Goal: Ask a question

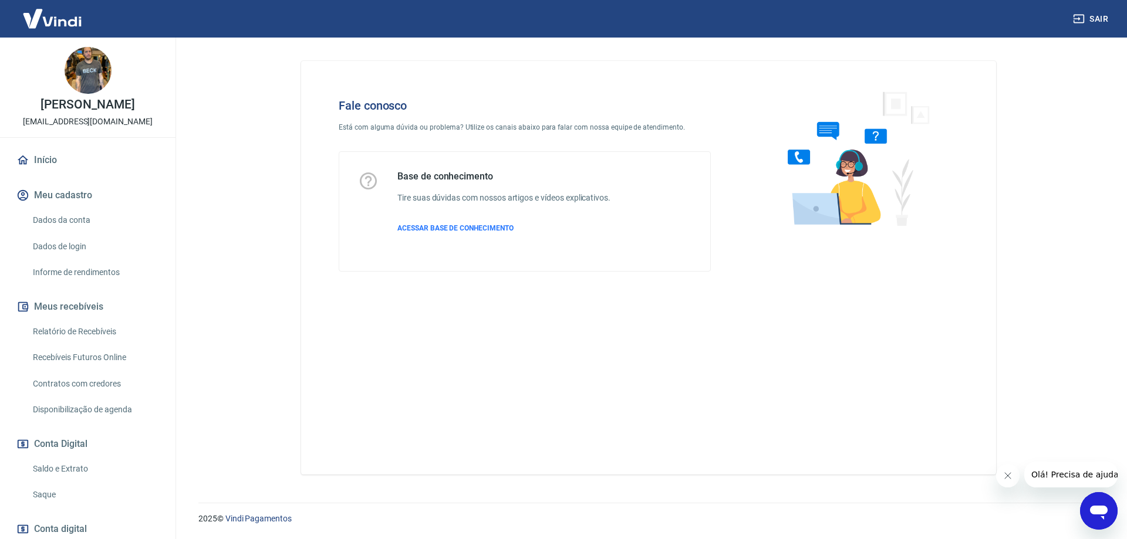
click at [1094, 508] on icon "Abrir janela de mensagens" at bounding box center [1099, 513] width 18 height 14
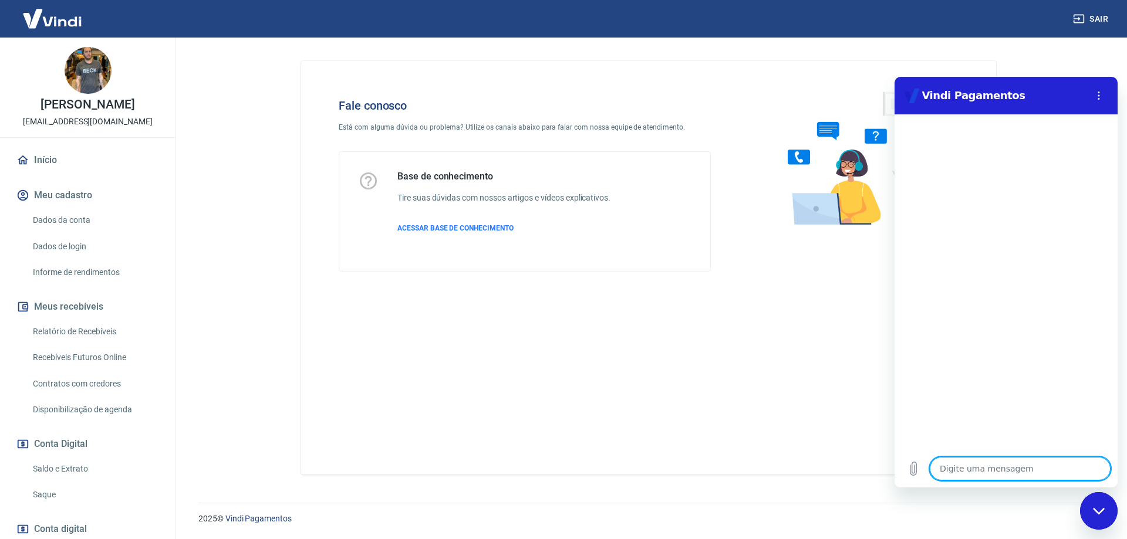
click at [959, 475] on textarea at bounding box center [1020, 468] width 181 height 23
type textarea "b"
type textarea "x"
type textarea "bo"
type textarea "x"
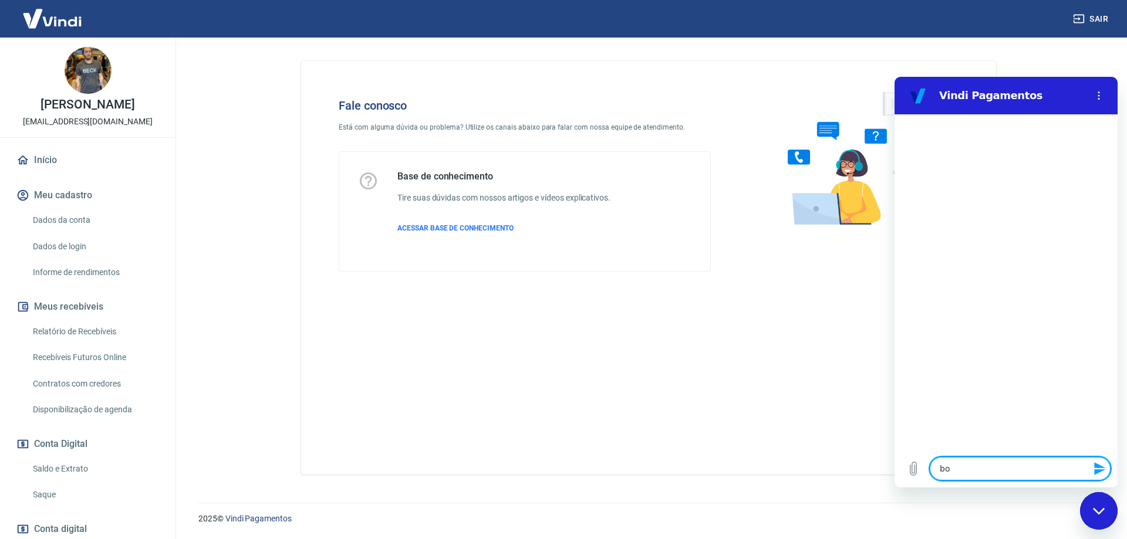
type textarea "boa"
type textarea "x"
type textarea "boa"
type textarea "x"
type textarea "boa t"
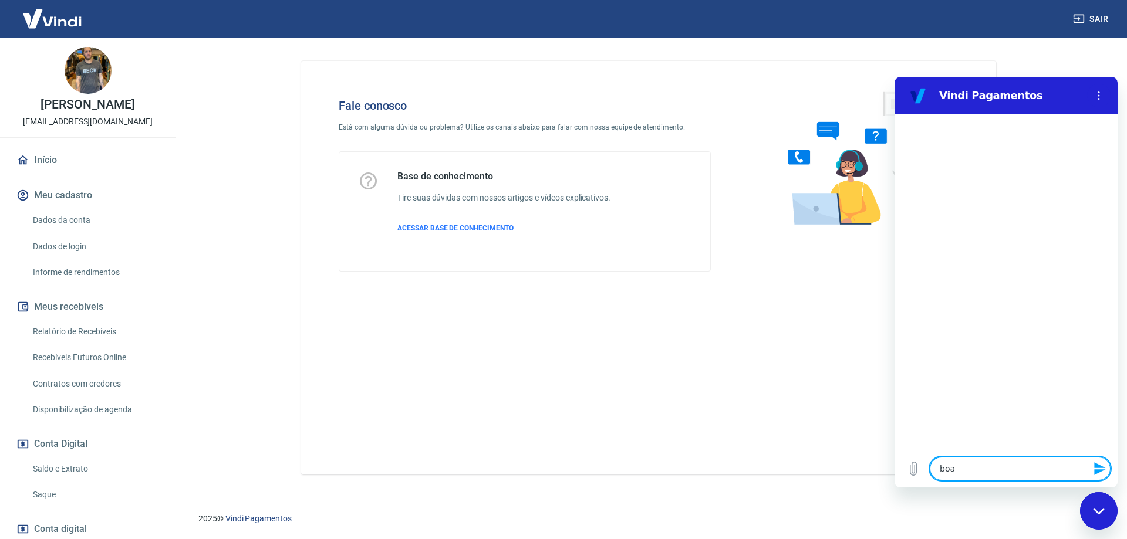
type textarea "x"
type textarea "boa ta"
type textarea "x"
type textarea "boa tar"
type textarea "x"
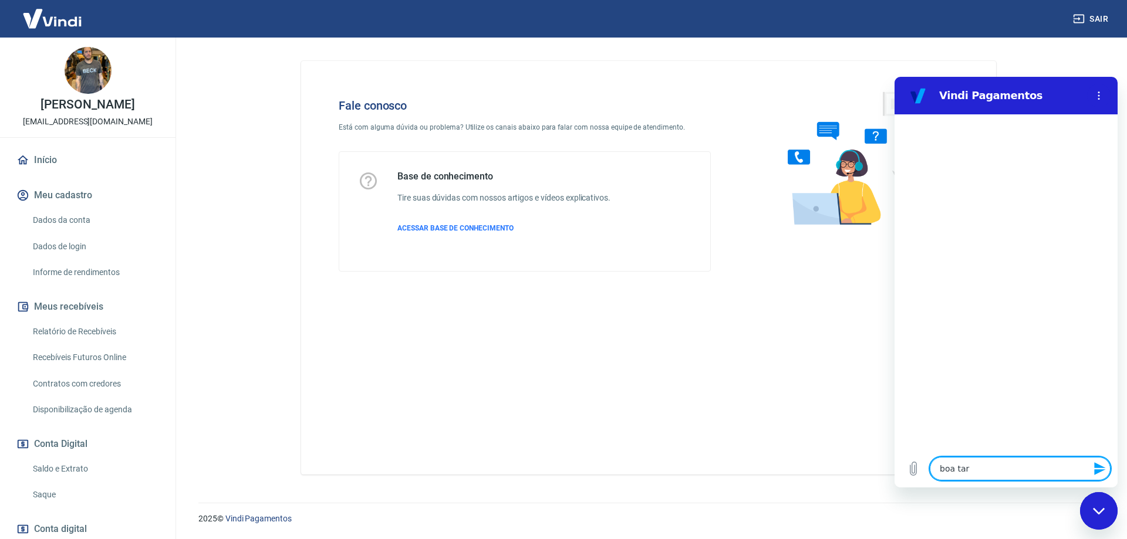
type textarea "boa tard"
type textarea "x"
type textarea "boa tarde"
type textarea "x"
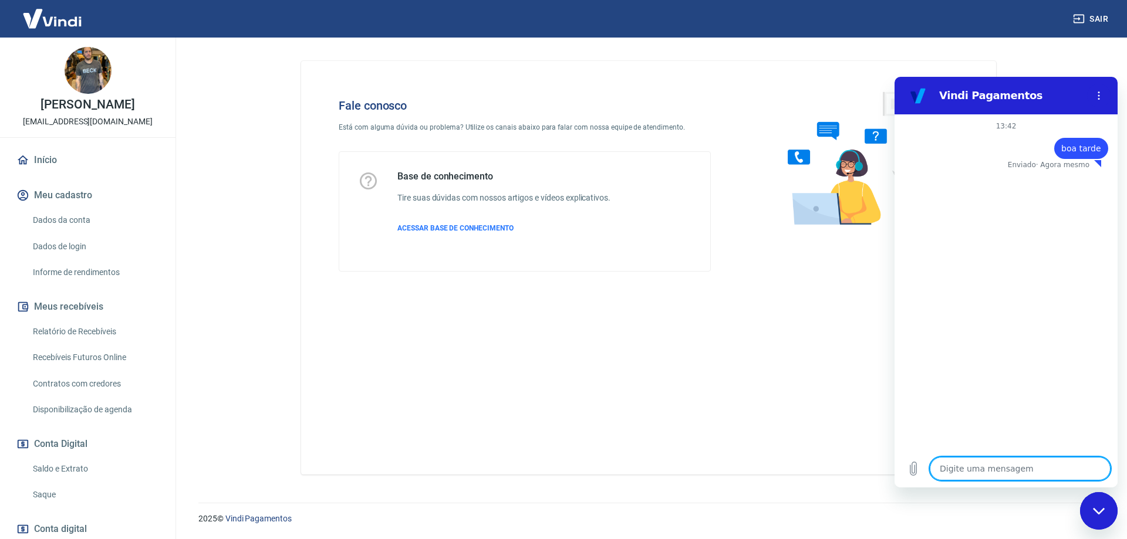
type textarea "q"
type textarea "x"
type textarea "qu"
type textarea "x"
type textarea "que"
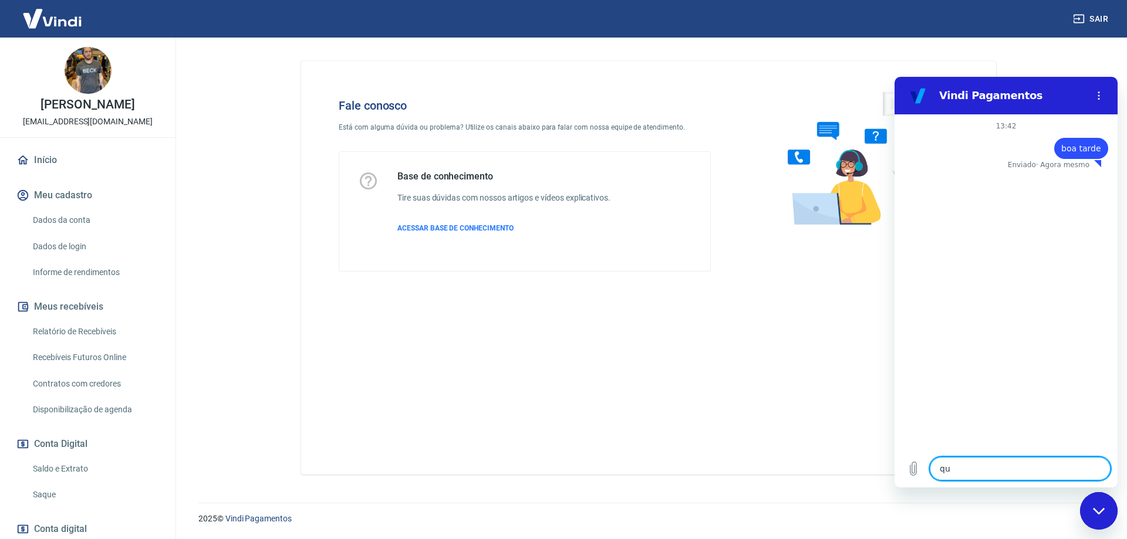
type textarea "x"
type textarea "quer"
type textarea "x"
type textarea "quero"
type textarea "x"
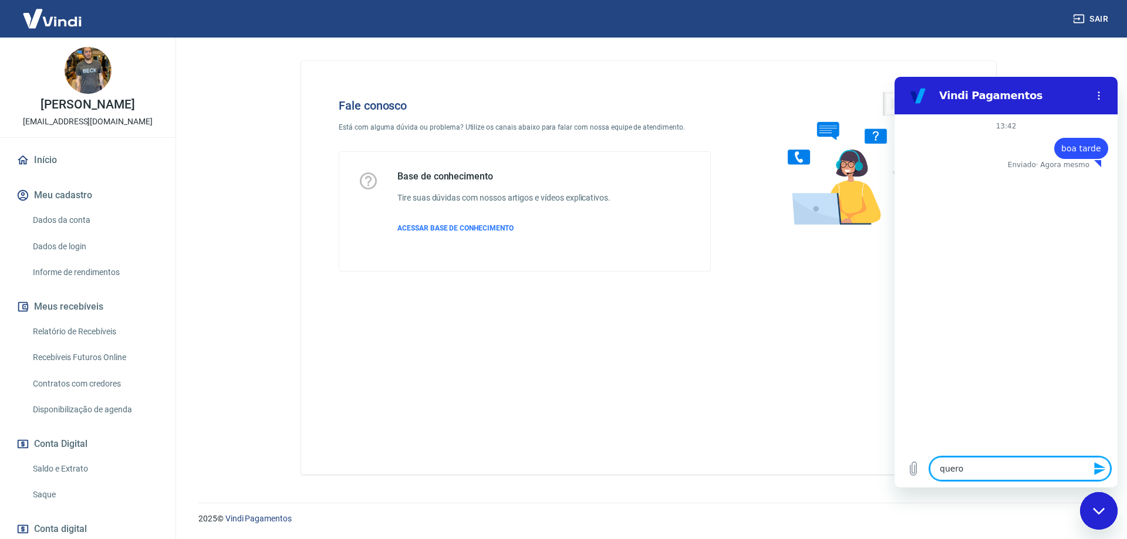
type textarea "quero"
type textarea "x"
type textarea "quero a"
type textarea "x"
type textarea "quero ab"
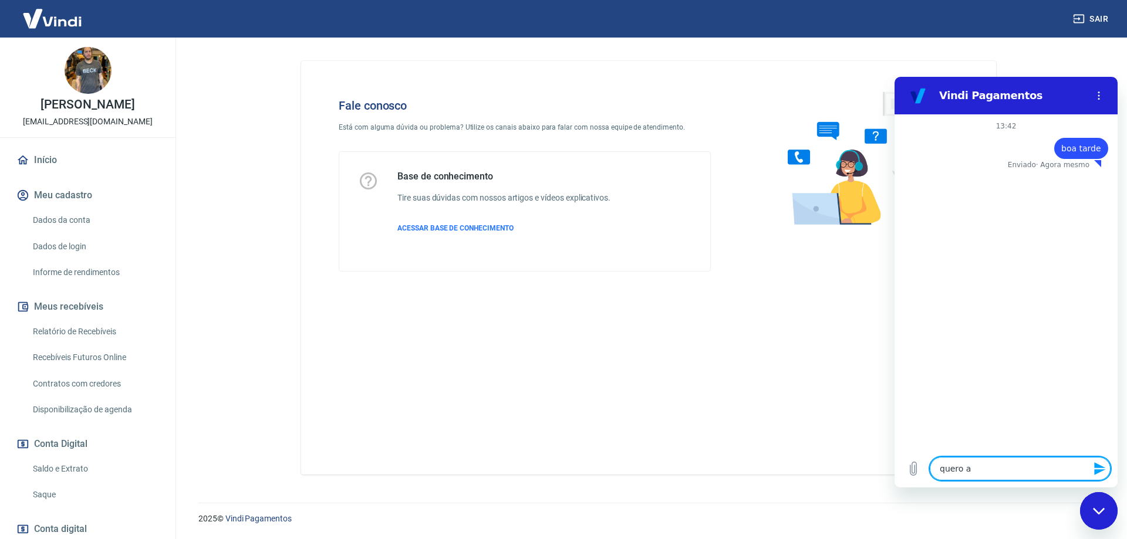
type textarea "x"
type textarea "quero abr"
type textarea "x"
type textarea "quero abri"
type textarea "x"
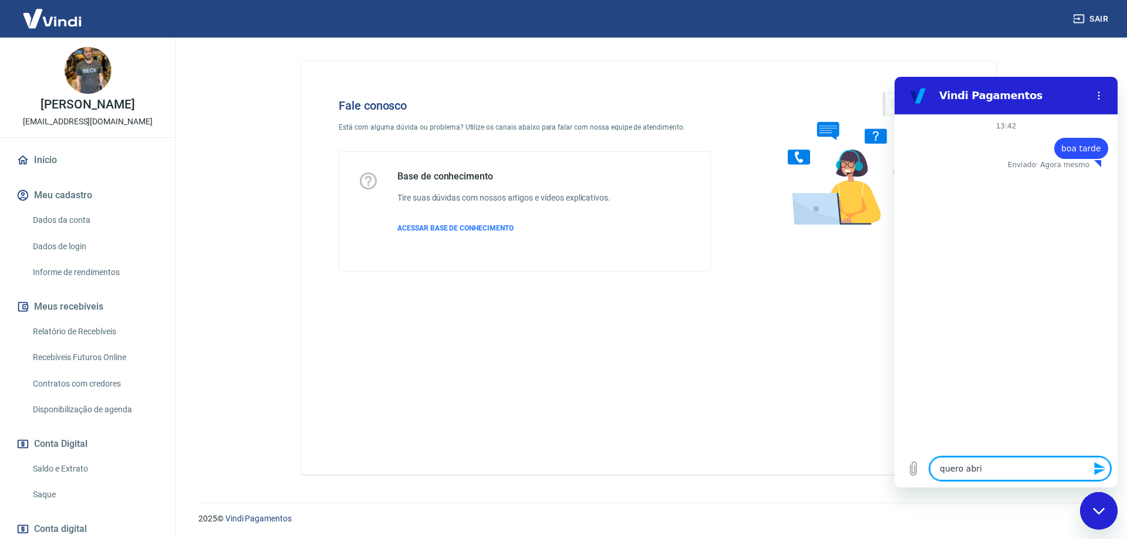
type textarea "quero abrir"
type textarea "x"
type textarea "quero abrir"
type textarea "x"
type textarea "quero abrir u"
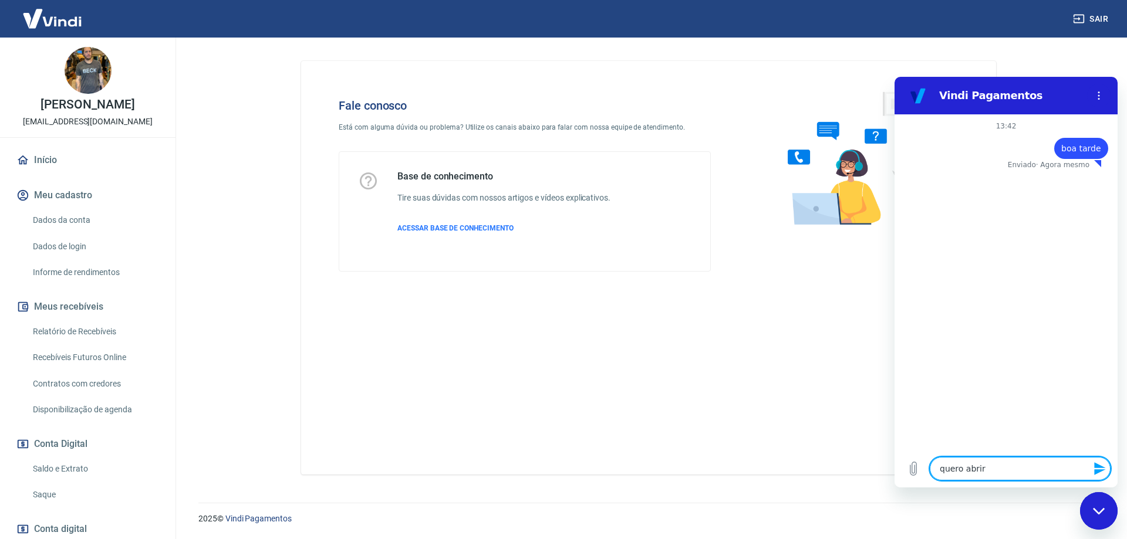
type textarea "x"
type textarea "quero abrir um"
type textarea "x"
type textarea "quero abrir um"
type textarea "x"
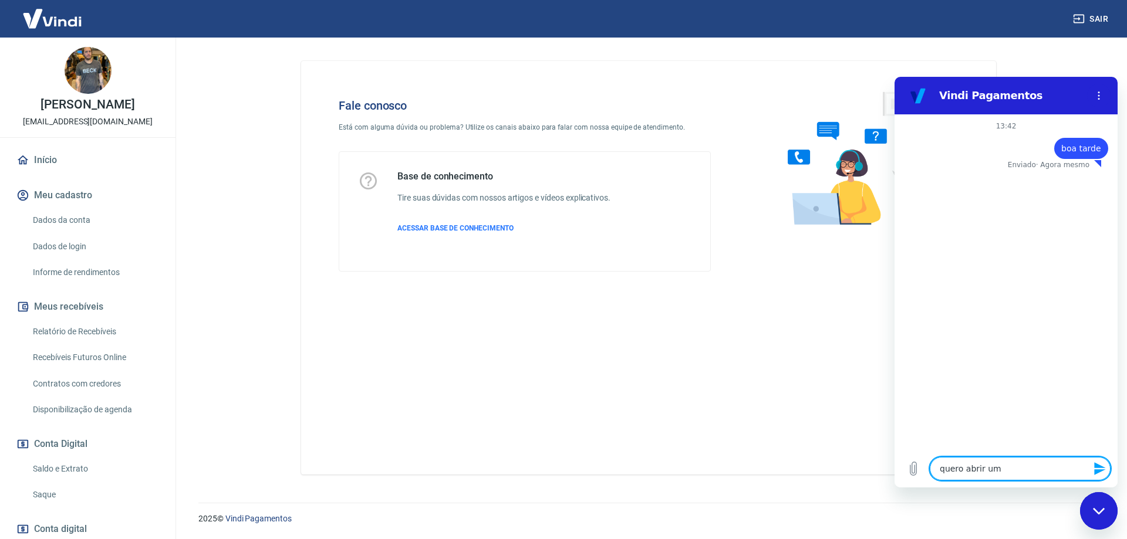
type textarea "quero abrir um s"
type textarea "x"
type textarea "quero abrir um su"
type textarea "x"
type textarea "quero abrir um sup"
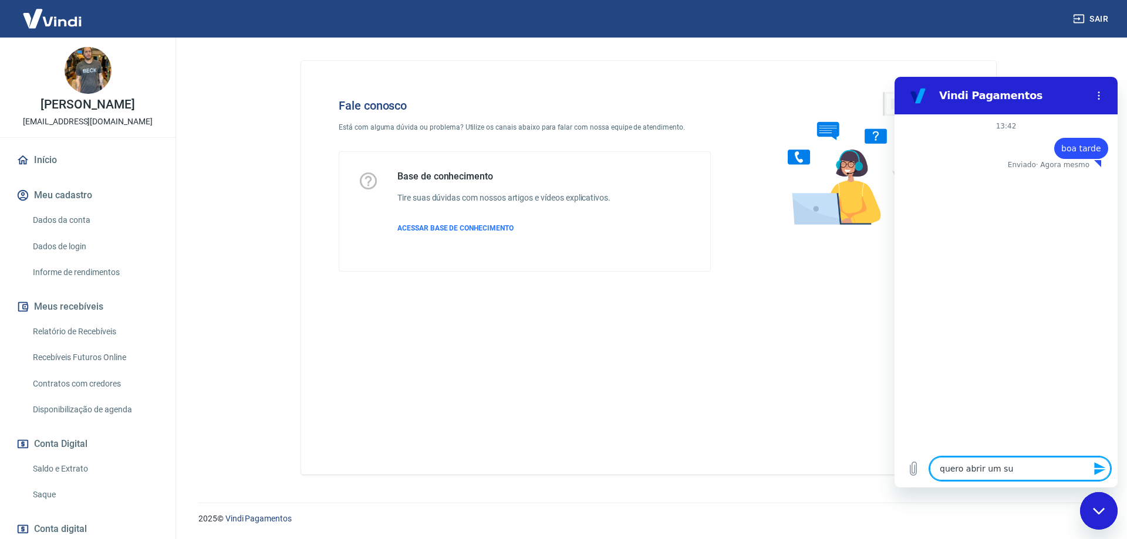
type textarea "x"
type textarea "quero abrir um supo"
type textarea "x"
type textarea "quero abrir um supor"
type textarea "x"
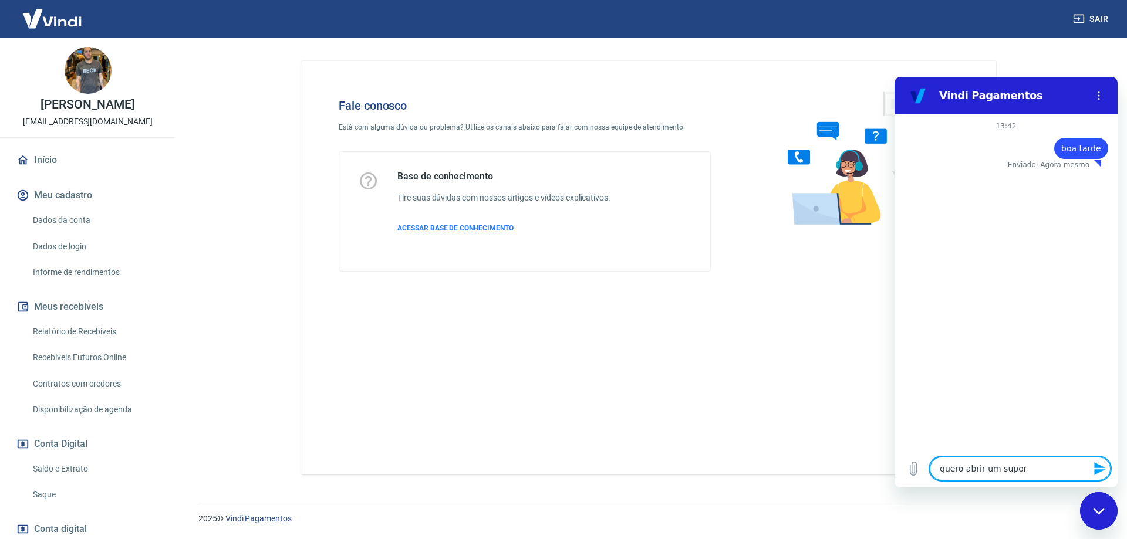
type textarea "quero abrir um suport"
type textarea "x"
type textarea "quero abrir um suporte"
type textarea "x"
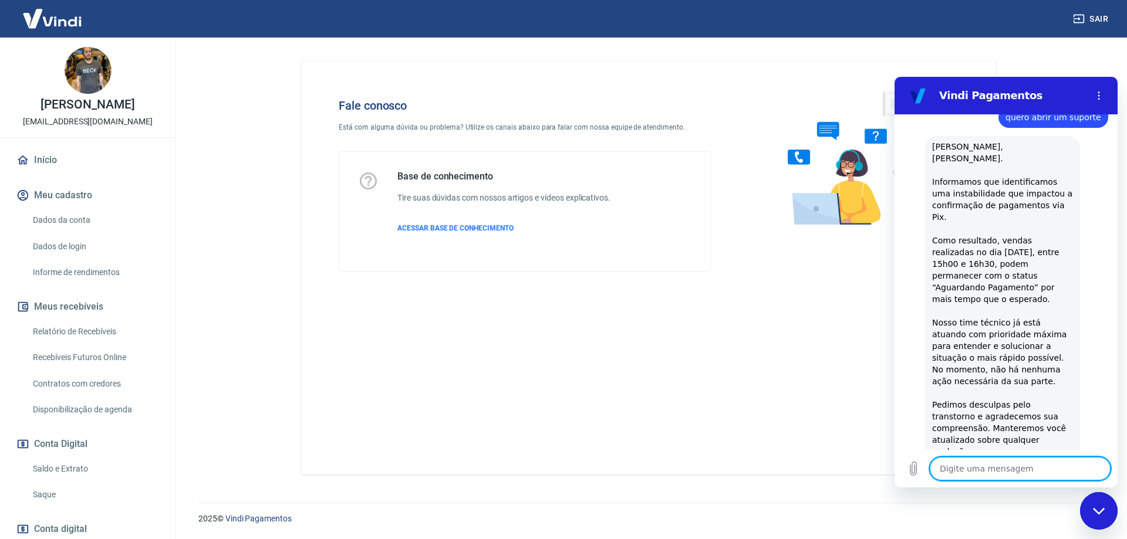
type textarea "x"
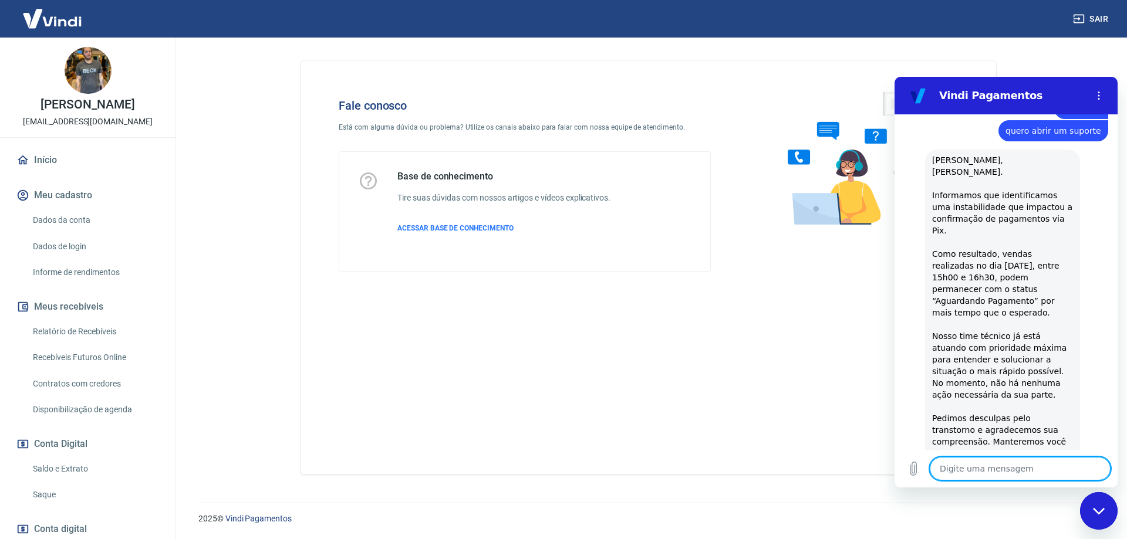
scroll to position [59, 0]
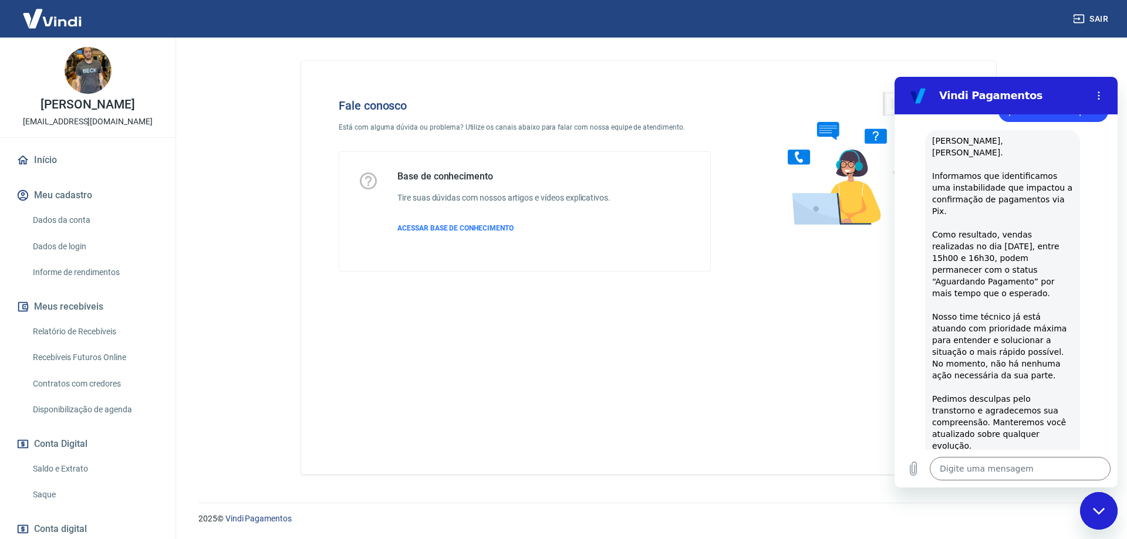
click at [950, 225] on span "[PERSON_NAME], [PERSON_NAME]. Informamos que identificamos uma instabilidade qu…" at bounding box center [1003, 305] width 143 height 338
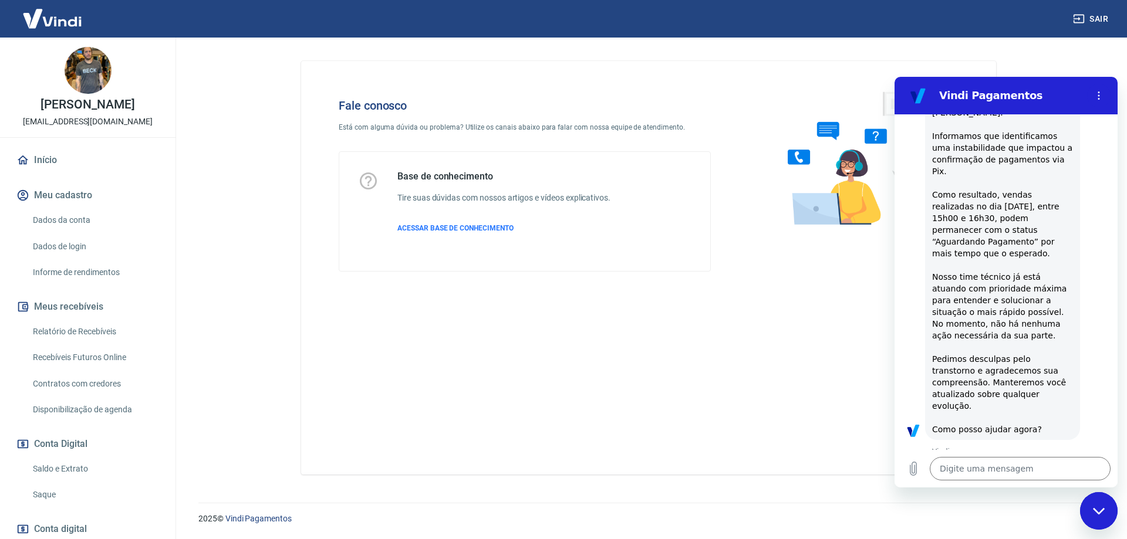
scroll to position [118, 0]
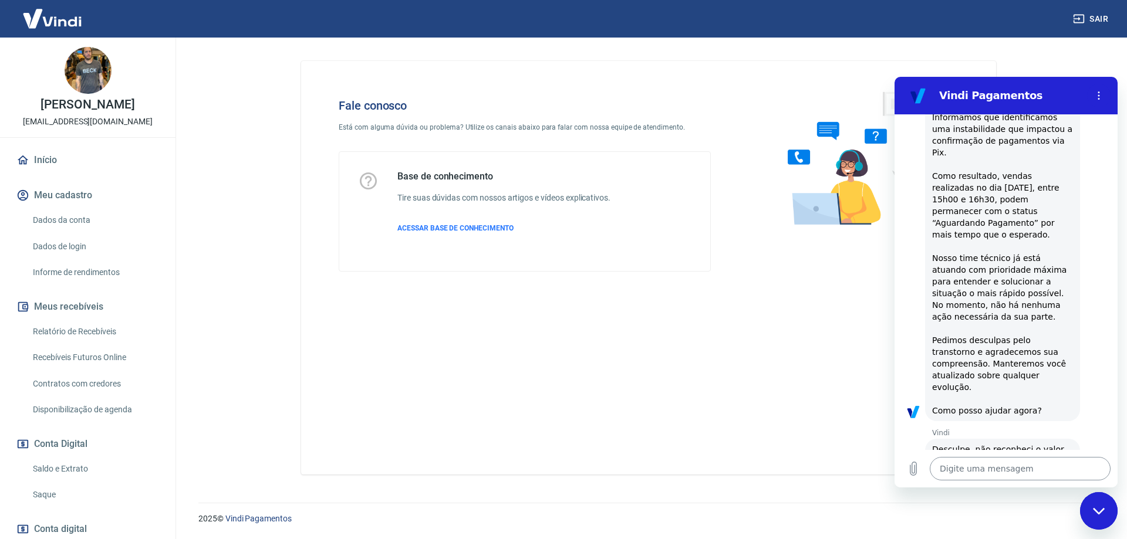
click at [993, 460] on textarea at bounding box center [1020, 468] width 181 height 23
type textarea "Q"
type textarea "x"
type textarea "Qu"
type textarea "x"
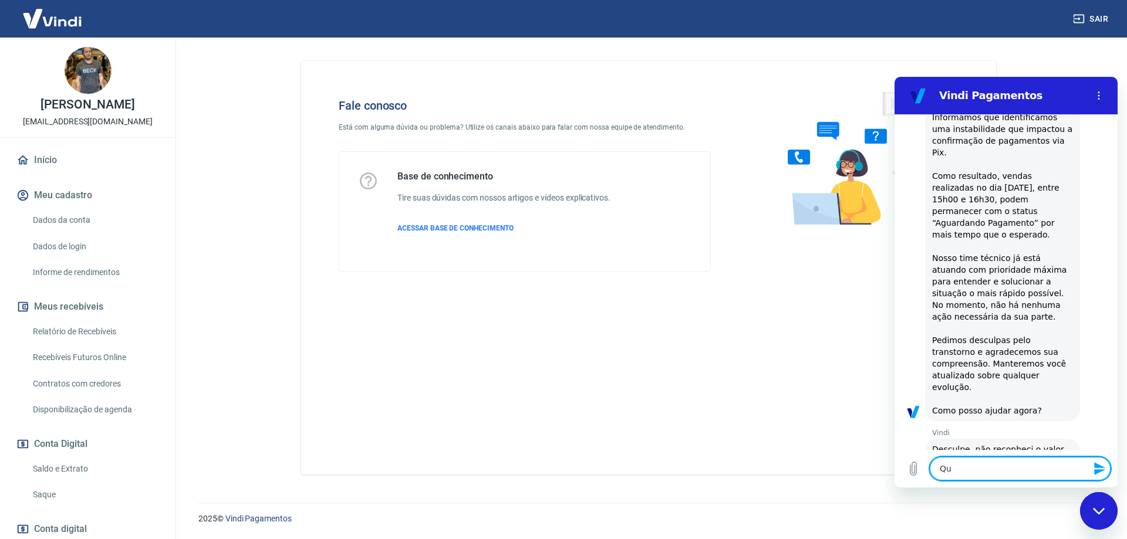
type textarea "Que"
type textarea "x"
type textarea "Quer"
type textarea "x"
type textarea "Quero"
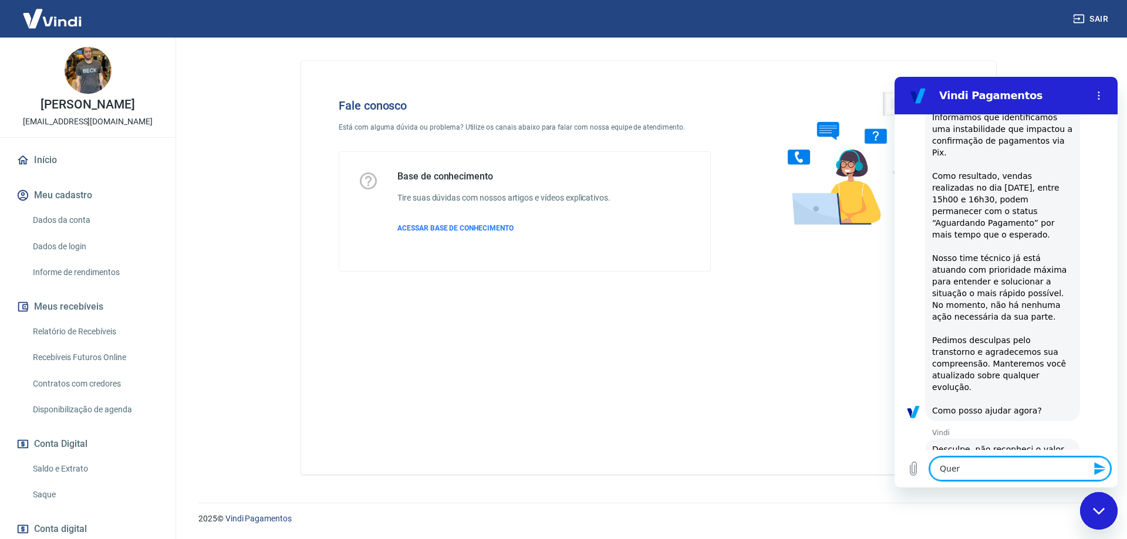
type textarea "x"
type textarea "Quero"
type textarea "x"
type textarea "Quero a"
type textarea "x"
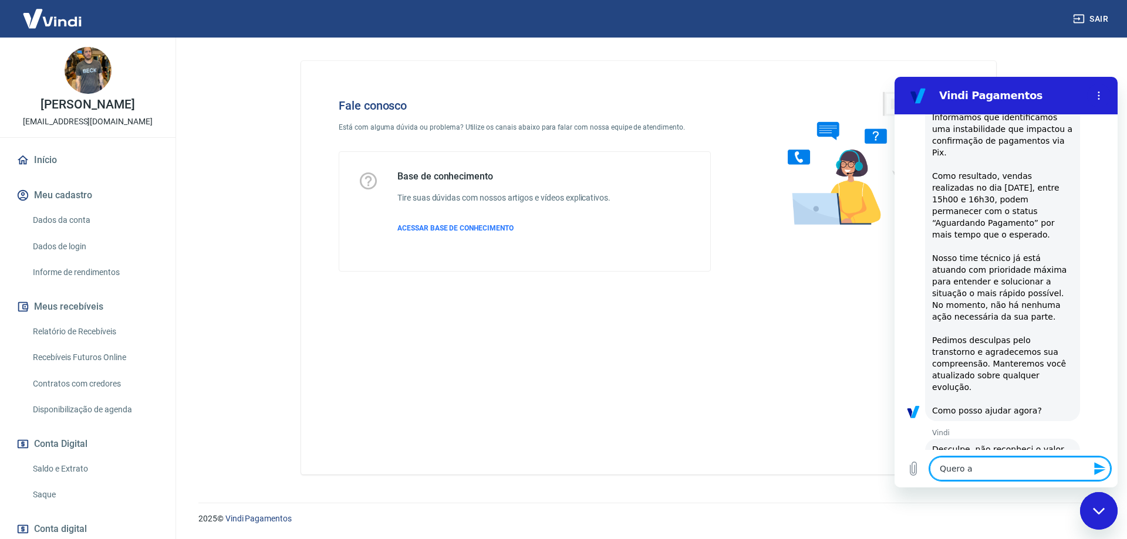
type textarea "Quero aj"
type textarea "x"
type textarea "Quero aju"
type textarea "x"
type textarea "Quero ajud"
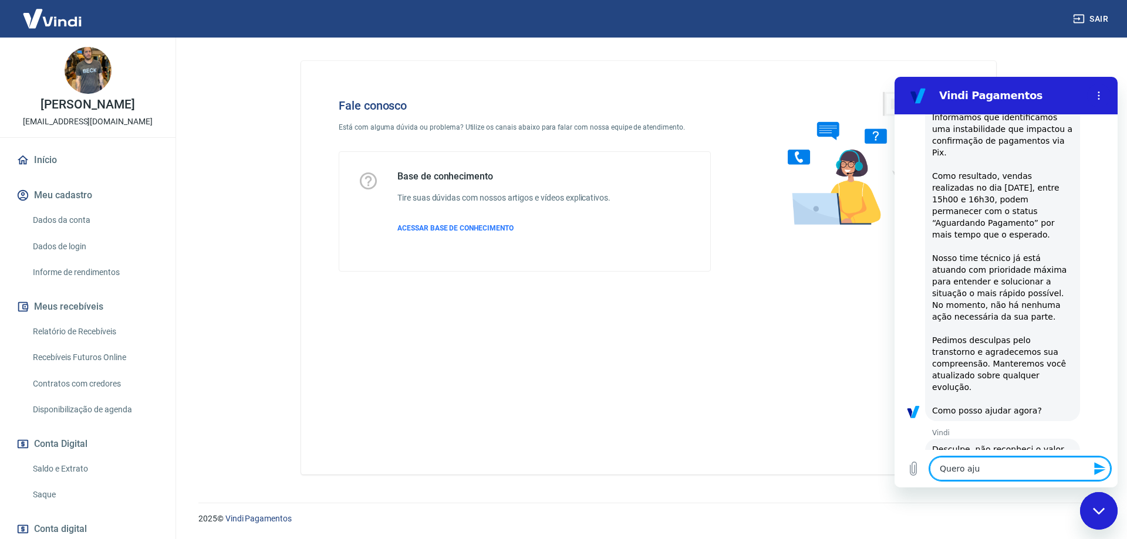
type textarea "x"
type textarea "Quero ajuda"
type textarea "x"
type textarea "Quero ajudar"
type textarea "x"
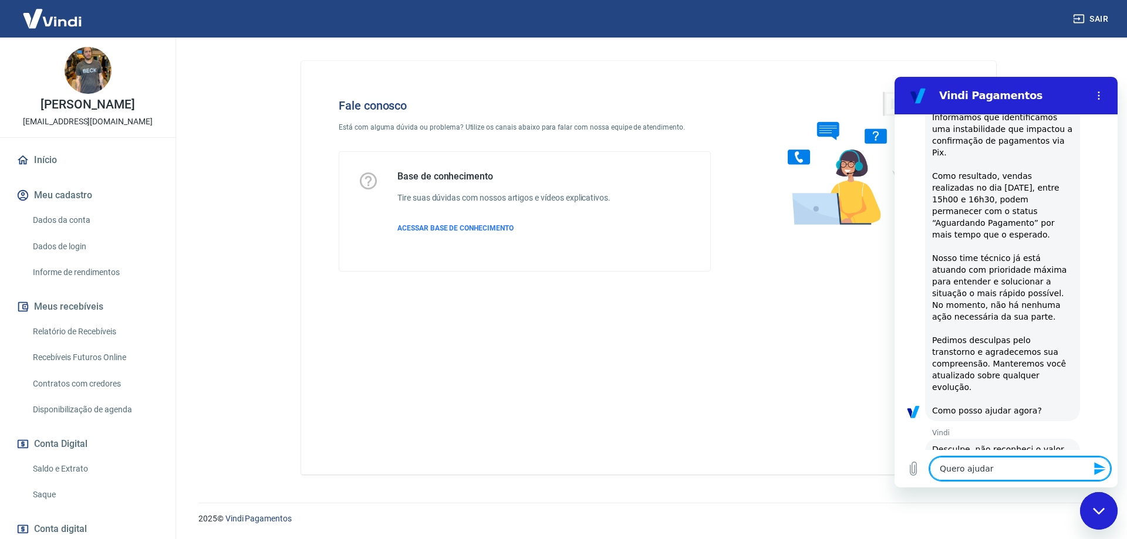
type textarea "Quero ajudar"
type textarea "x"
type textarea "Quero ajudar c"
type textarea "x"
type textarea "Quero ajudar co"
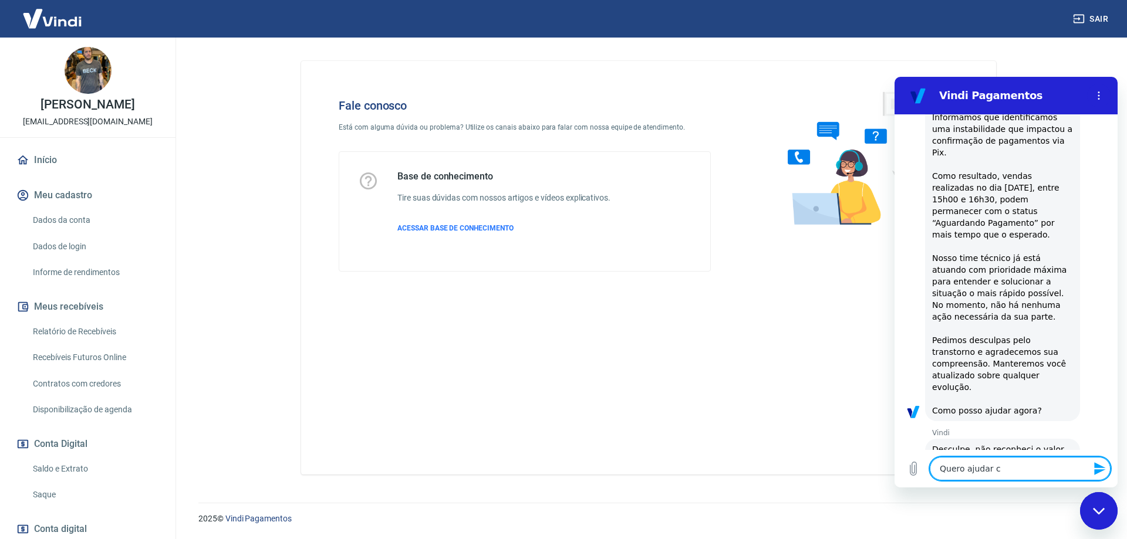
type textarea "x"
type textarea "Quero ajudar com"
type textarea "x"
type textarea "Quero ajudar com"
type textarea "x"
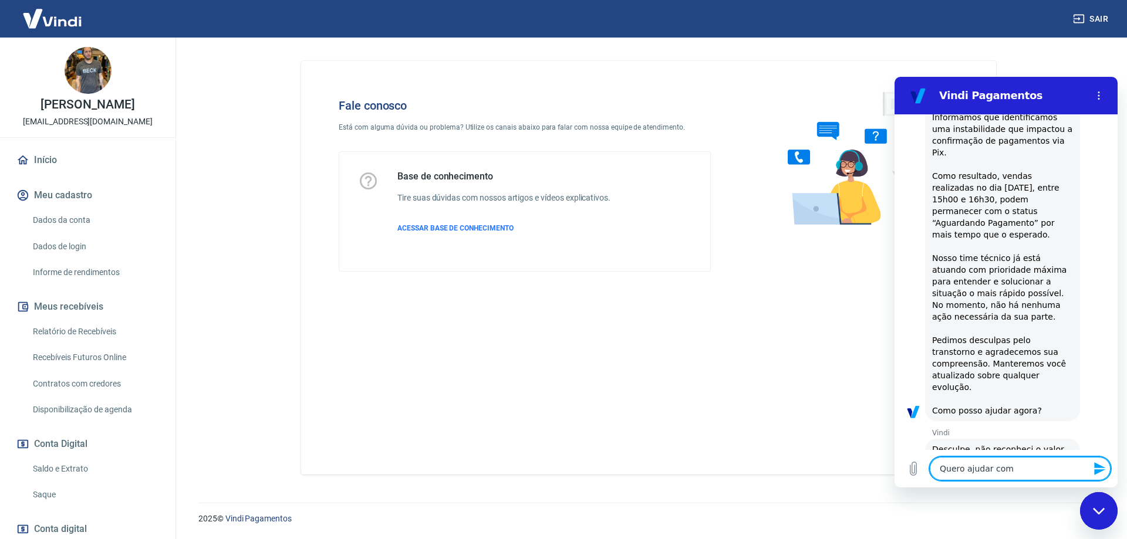
type textarea "Quero ajudar com u"
type textarea "x"
type textarea "Quero ajudar com um"
type textarea "x"
type textarea "Quero ajudar com um"
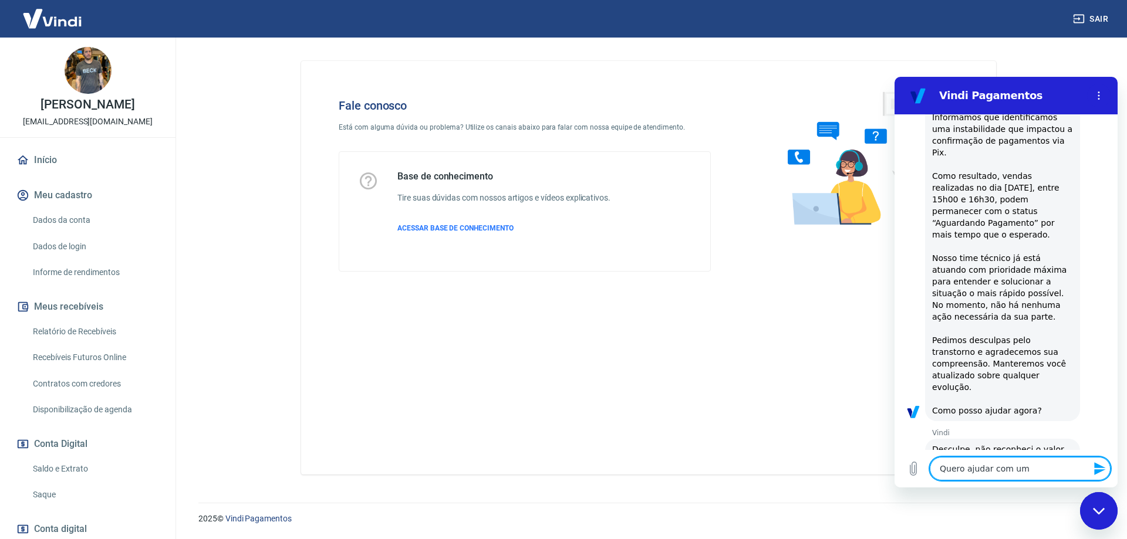
type textarea "x"
type textarea "Quero ajudar com um p"
type textarea "x"
type textarea "Quero ajudar com um pr"
type textarea "x"
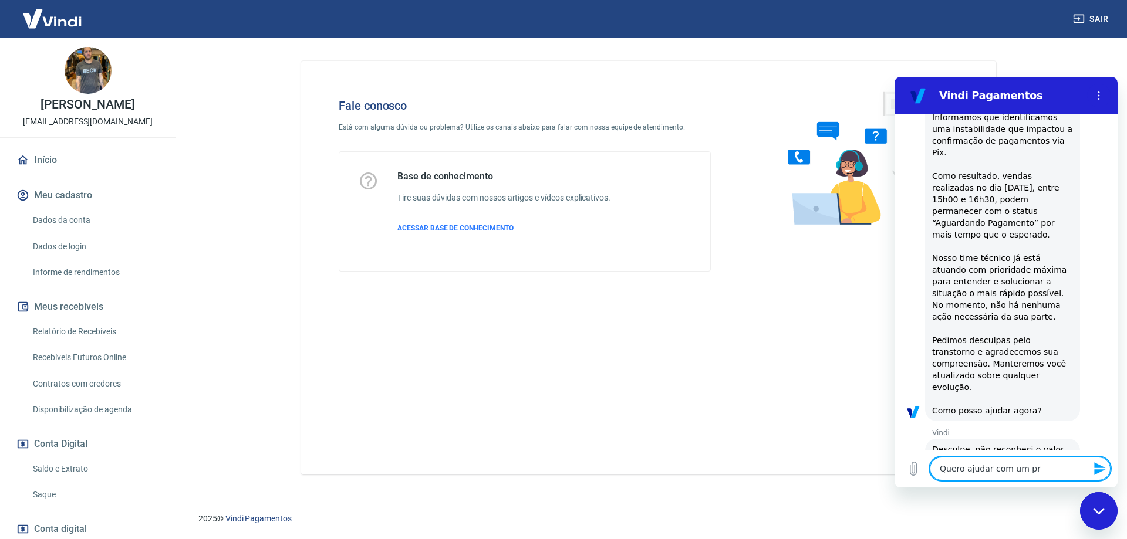
type textarea "Quero ajudar com um pro"
type textarea "x"
type textarea "Quero ajudar com um prob"
type textarea "x"
type textarea "Quero ajudar com um probl"
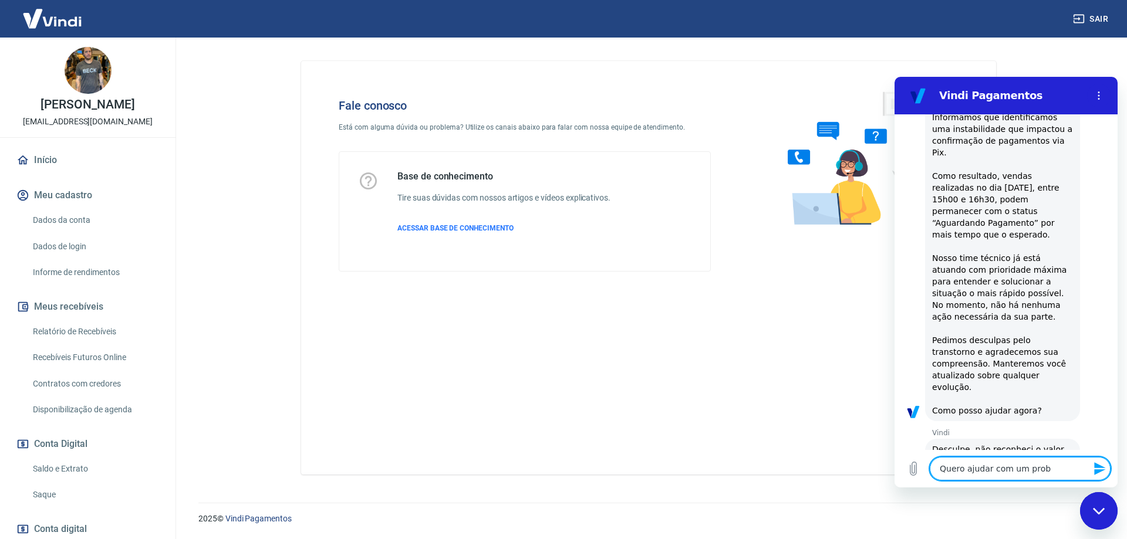
type textarea "x"
type textarea "Quero ajudar com um proble"
type textarea "x"
type textarea "Quero ajudar com um problem"
type textarea "x"
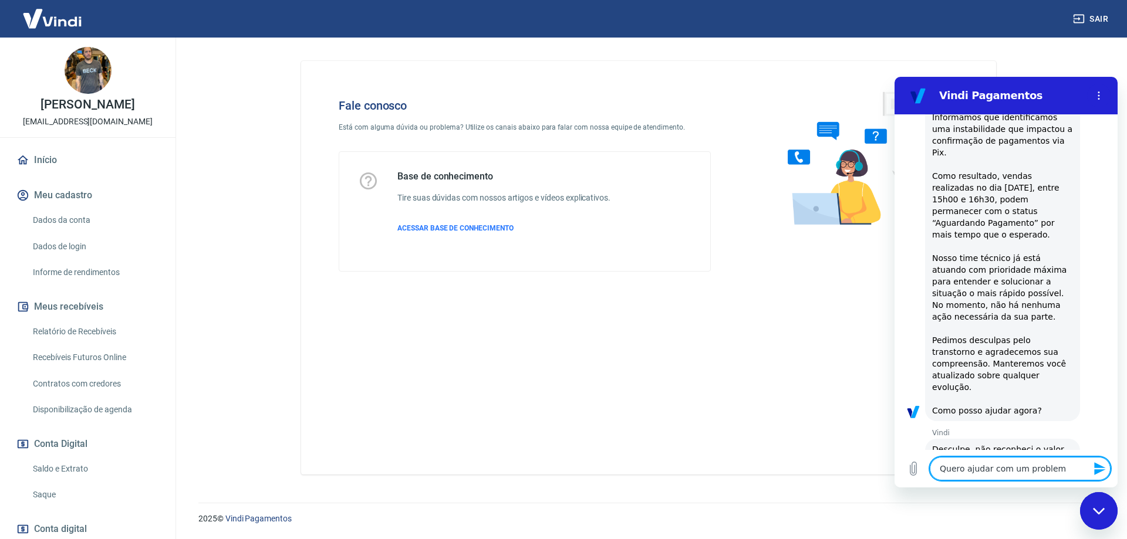
type textarea "Quero ajudar com um problema"
type textarea "x"
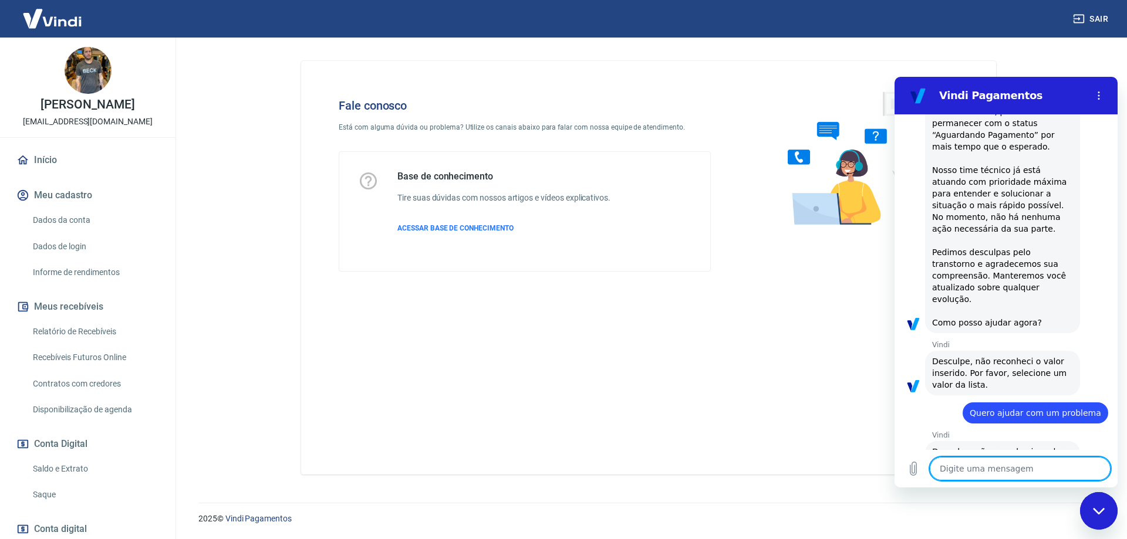
scroll to position [208, 0]
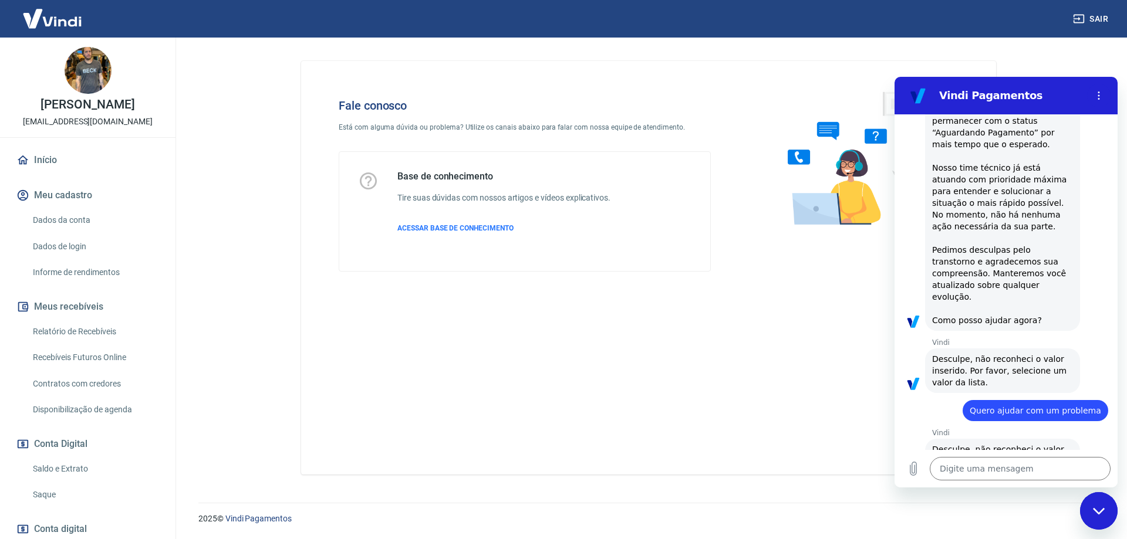
type textarea "x"
